Goal: Task Accomplishment & Management: Complete application form

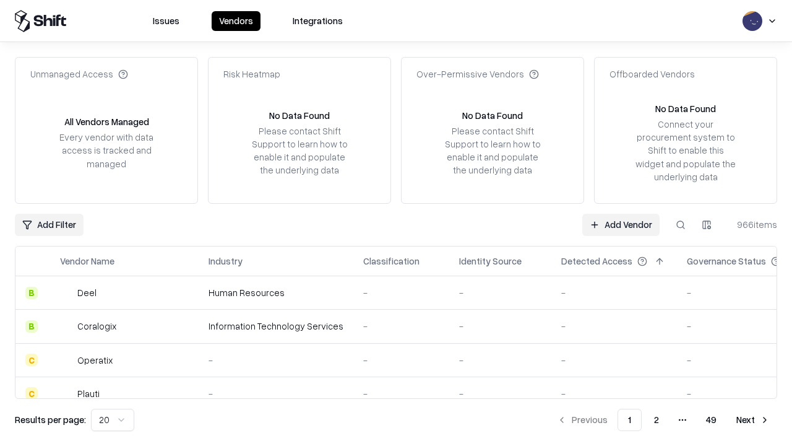
click at [621, 224] on link "Add Vendor" at bounding box center [621, 225] width 77 height 22
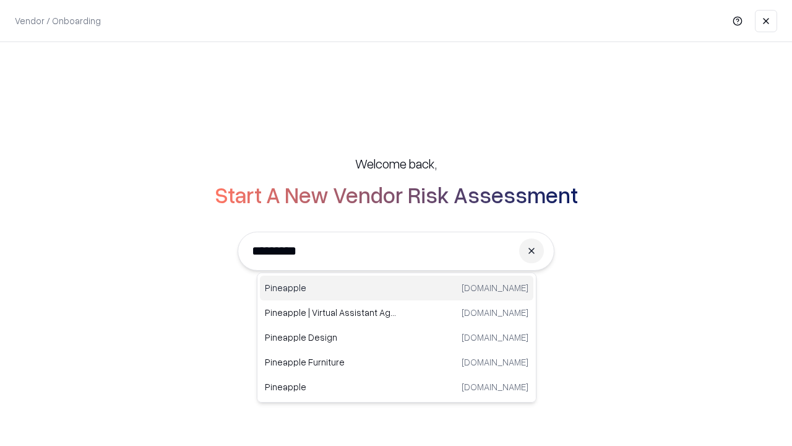
click at [397, 288] on div "Pineapple [DOMAIN_NAME]" at bounding box center [397, 288] width 274 height 25
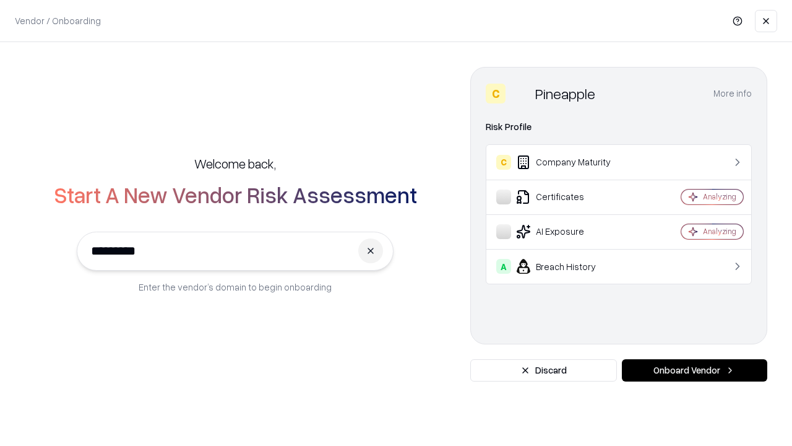
type input "*********"
click at [695, 370] on button "Onboard Vendor" at bounding box center [694, 370] width 145 height 22
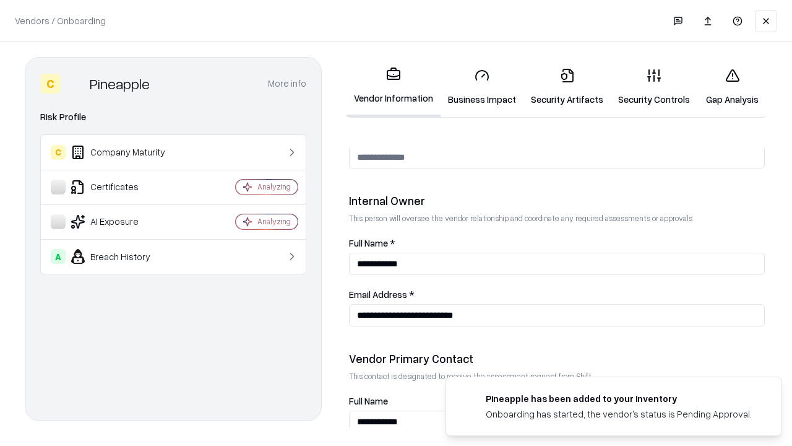
scroll to position [641, 0]
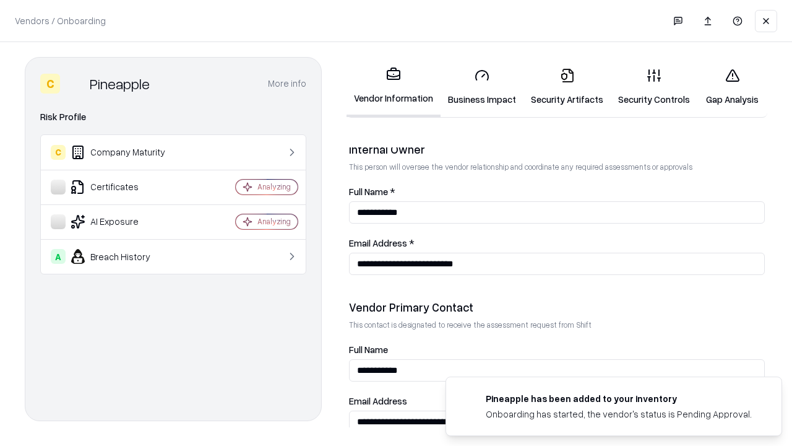
click at [482, 87] on link "Business Impact" at bounding box center [482, 87] width 83 height 58
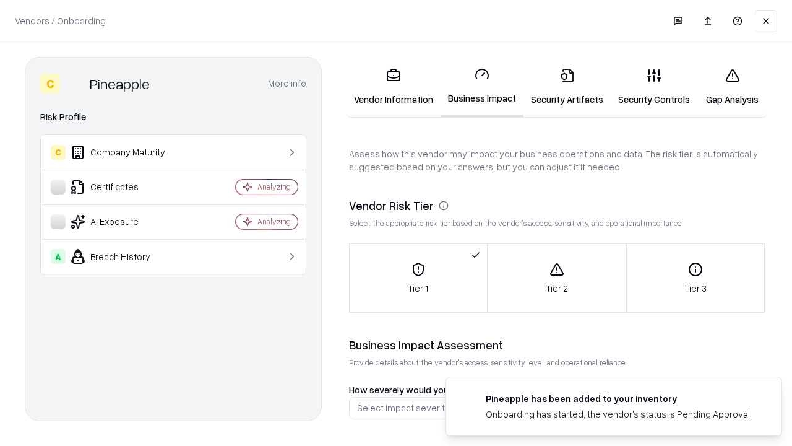
click at [567, 87] on link "Security Artifacts" at bounding box center [567, 87] width 87 height 58
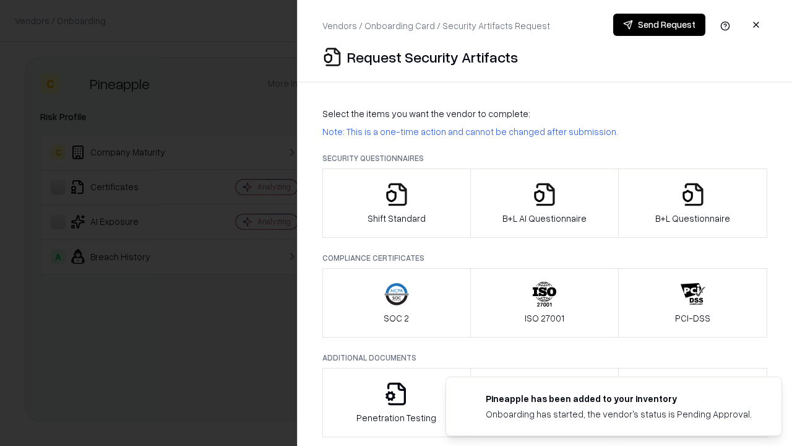
click at [396, 203] on icon "button" at bounding box center [396, 194] width 25 height 25
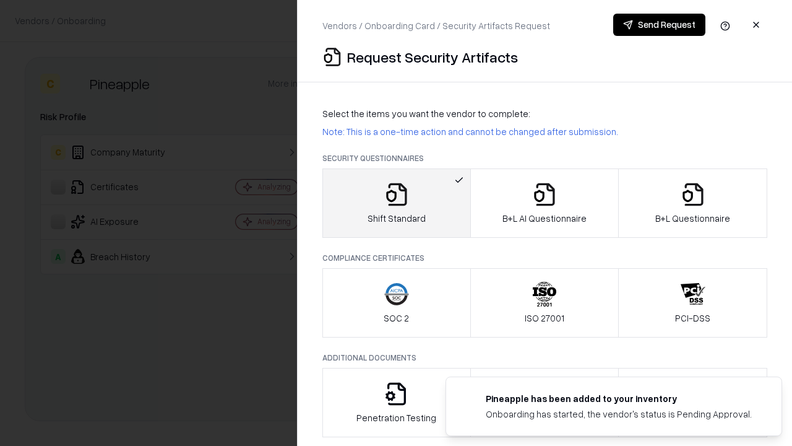
click at [659, 25] on button "Send Request" at bounding box center [660, 25] width 92 height 22
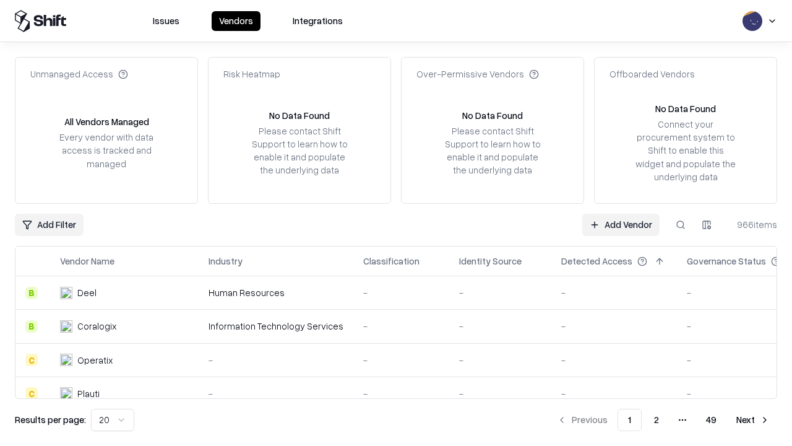
click at [681, 224] on button at bounding box center [681, 225] width 22 height 22
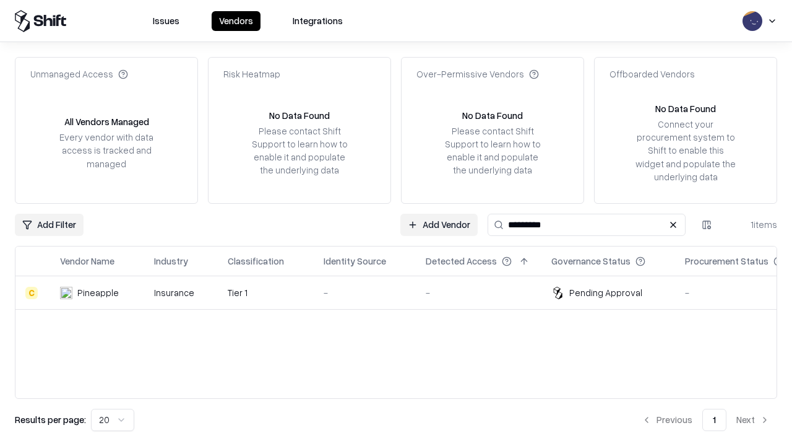
type input "*********"
click at [404, 292] on div "-" at bounding box center [365, 292] width 82 height 13
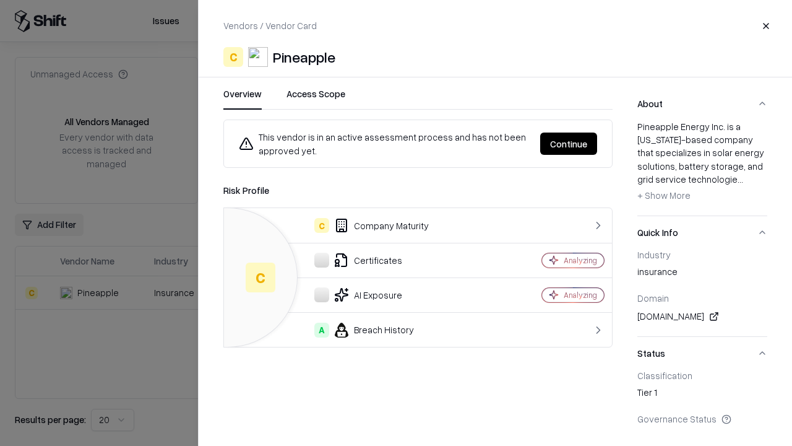
click at [569, 144] on button "Continue" at bounding box center [568, 143] width 57 height 22
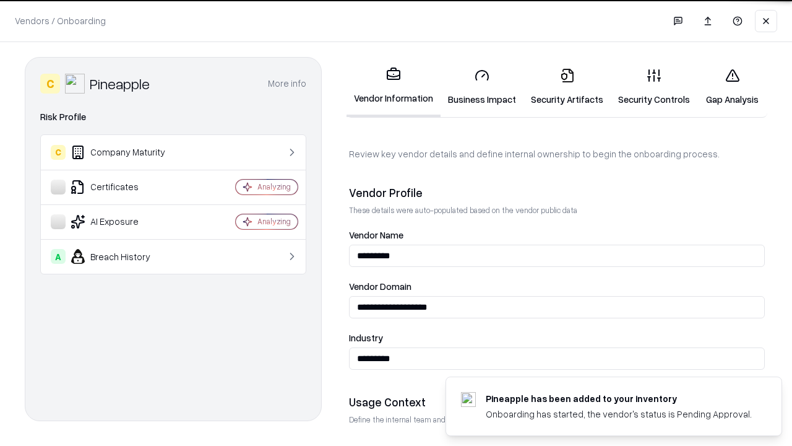
click at [567, 87] on link "Security Artifacts" at bounding box center [567, 87] width 87 height 58
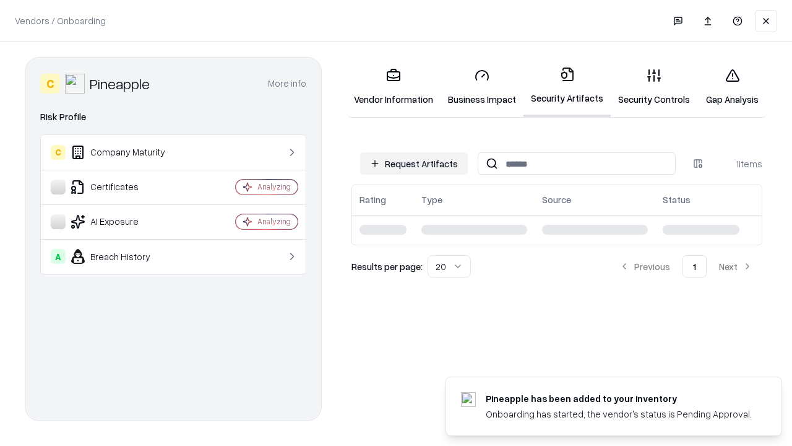
click at [732, 87] on link "Gap Analysis" at bounding box center [733, 87] width 70 height 58
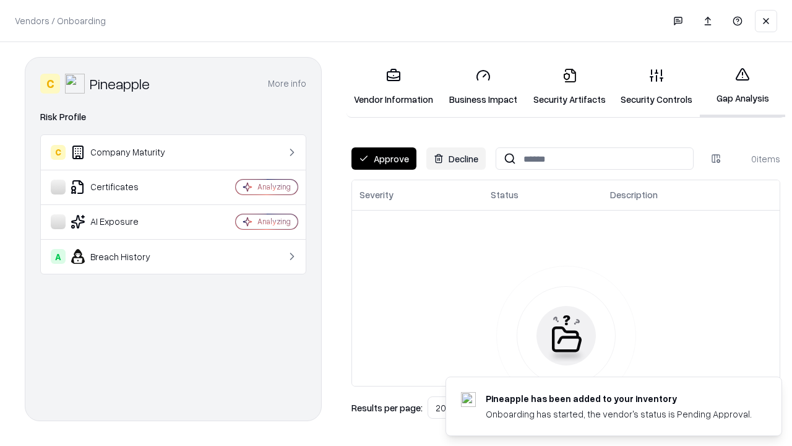
click at [384, 158] on button "Approve" at bounding box center [384, 158] width 65 height 22
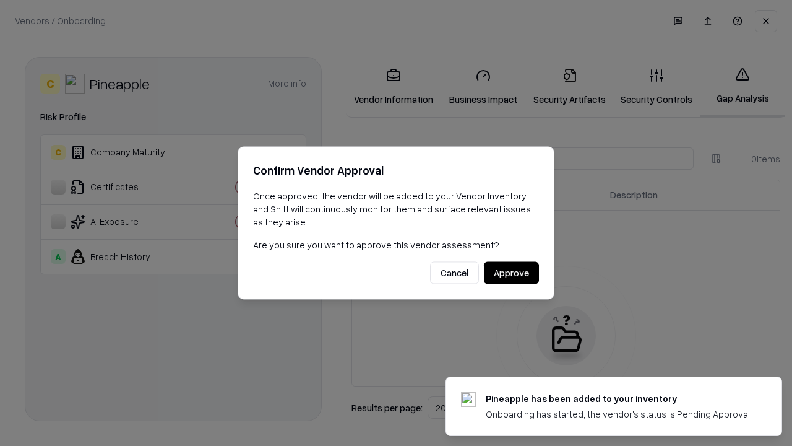
click at [511, 272] on button "Approve" at bounding box center [511, 273] width 55 height 22
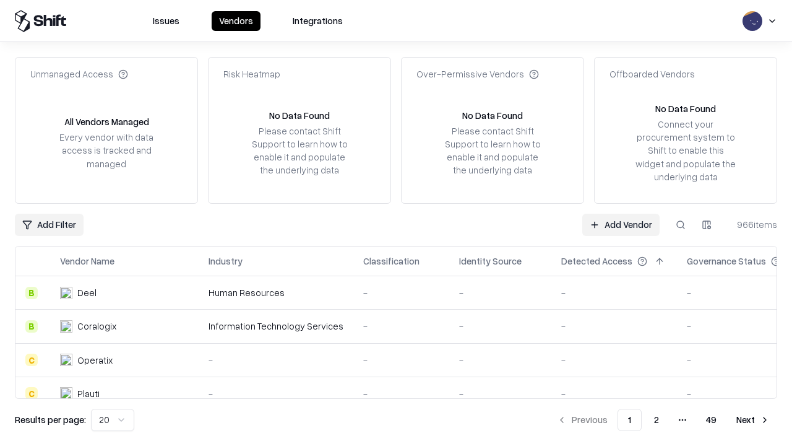
type input "*********"
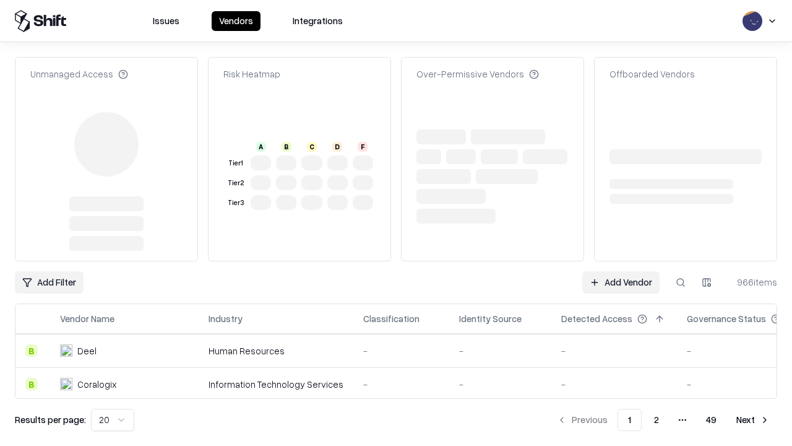
click at [621, 271] on link "Add Vendor" at bounding box center [621, 282] width 77 height 22
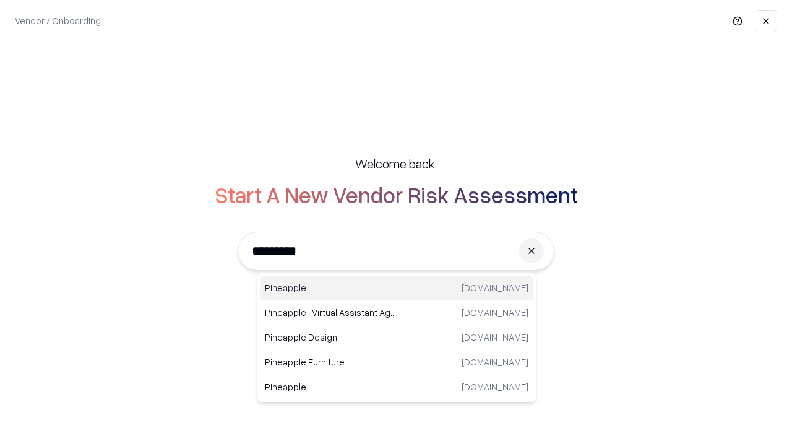
click at [397, 288] on div "Pineapple [DOMAIN_NAME]" at bounding box center [397, 288] width 274 height 25
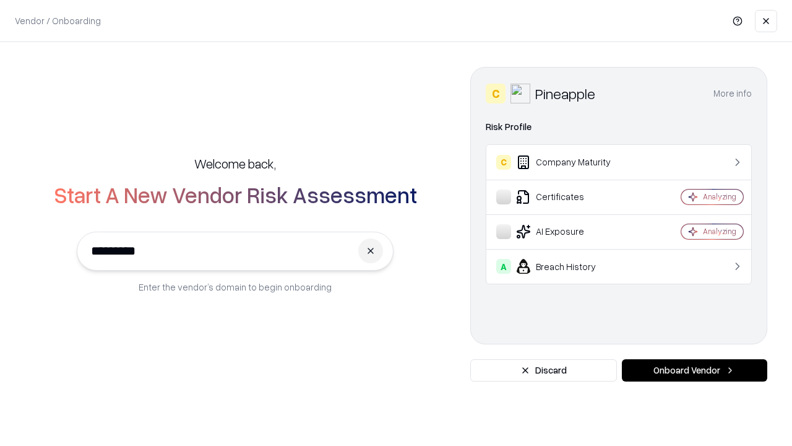
type input "*********"
click at [695, 370] on button "Onboard Vendor" at bounding box center [694, 370] width 145 height 22
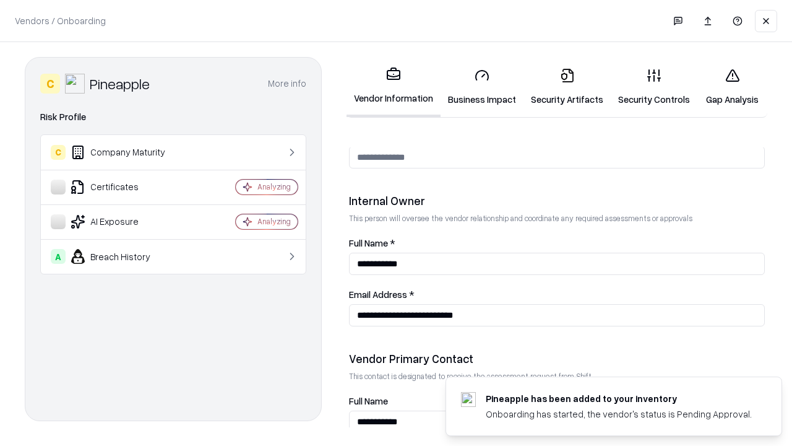
scroll to position [641, 0]
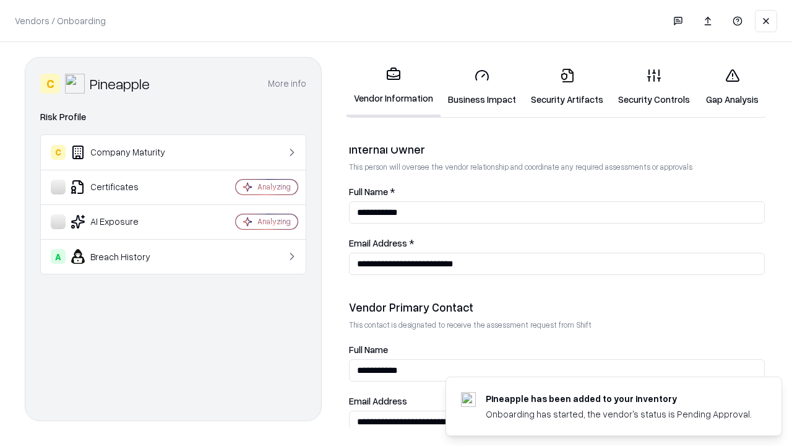
click at [732, 87] on link "Gap Analysis" at bounding box center [733, 87] width 70 height 58
